Goal: Task Accomplishment & Management: Manage account settings

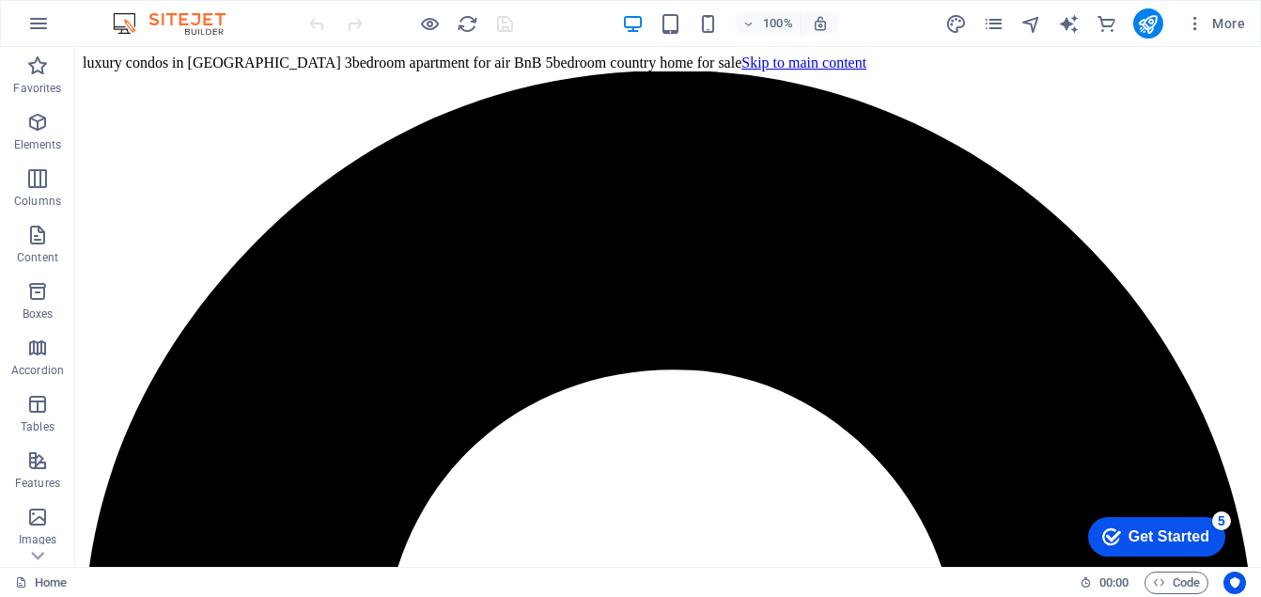
drag, startPoint x: 1252, startPoint y: 85, endPoint x: 1335, endPoint y: 77, distance: 83.1
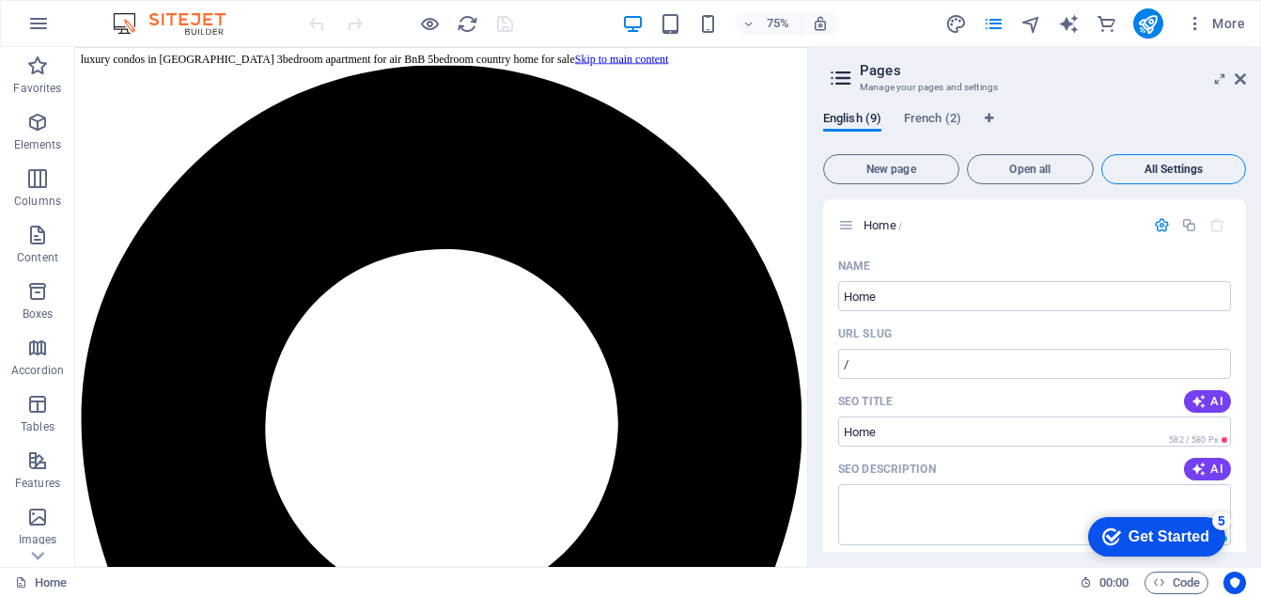
scroll to position [5365, 0]
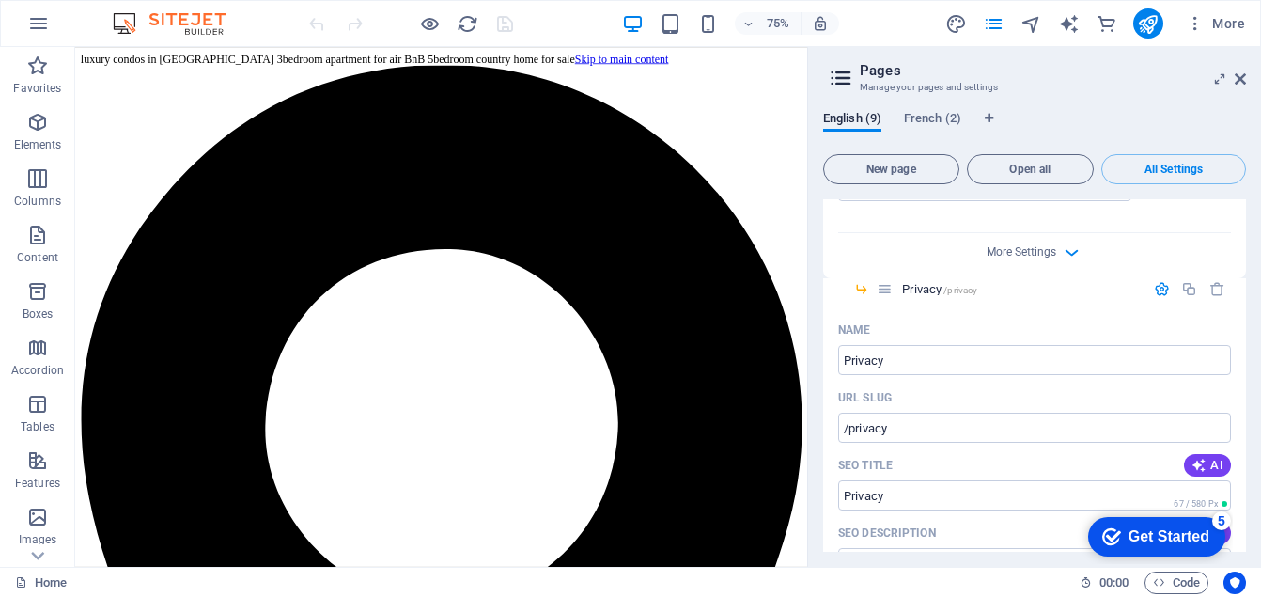
click at [1062, 261] on icon "button" at bounding box center [1072, 252] width 22 height 22
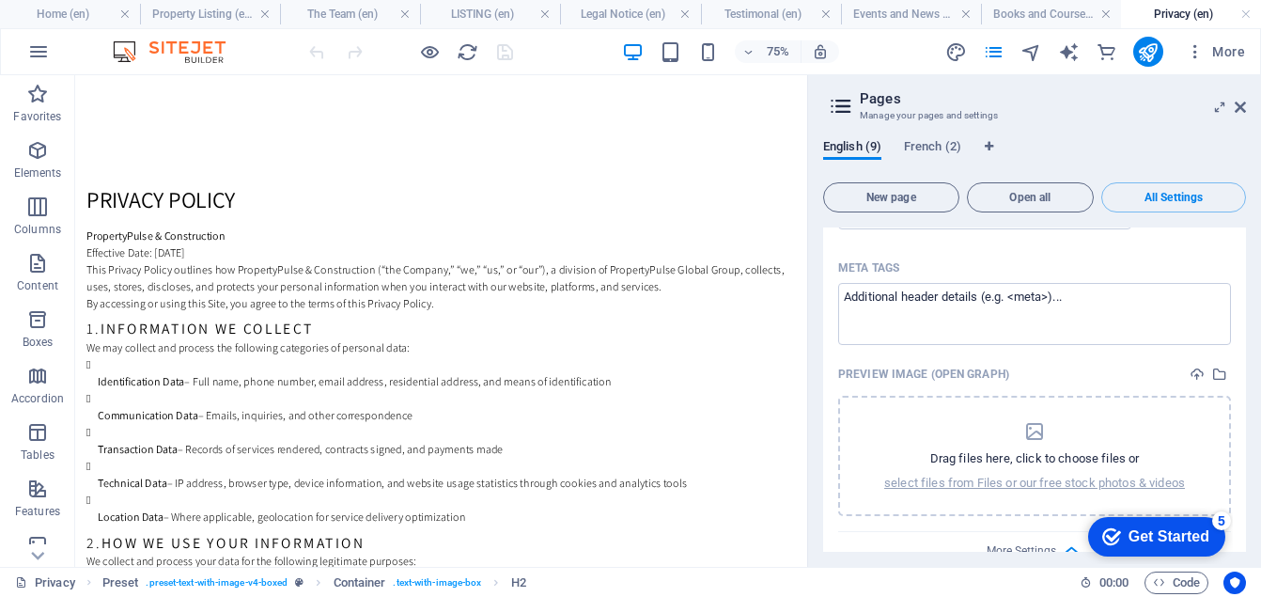
scroll to position [0, 0]
click at [1146, 55] on icon "publish" at bounding box center [1148, 52] width 22 height 22
click at [1146, 51] on icon "publish" at bounding box center [1148, 52] width 22 height 22
